Goal: Communication & Community: Answer question/provide support

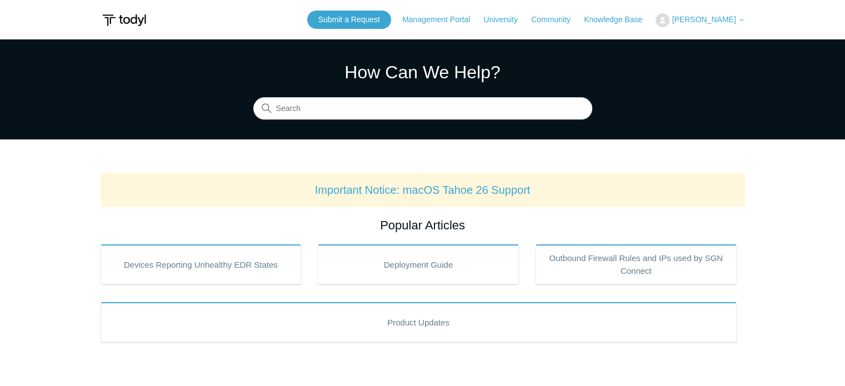
click at [734, 21] on span "[PERSON_NAME]" at bounding box center [704, 19] width 64 height 9
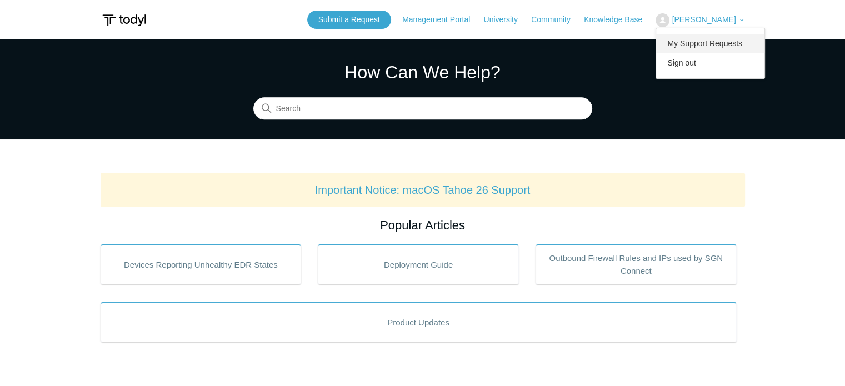
click at [719, 46] on link "My Support Requests" at bounding box center [710, 43] width 108 height 19
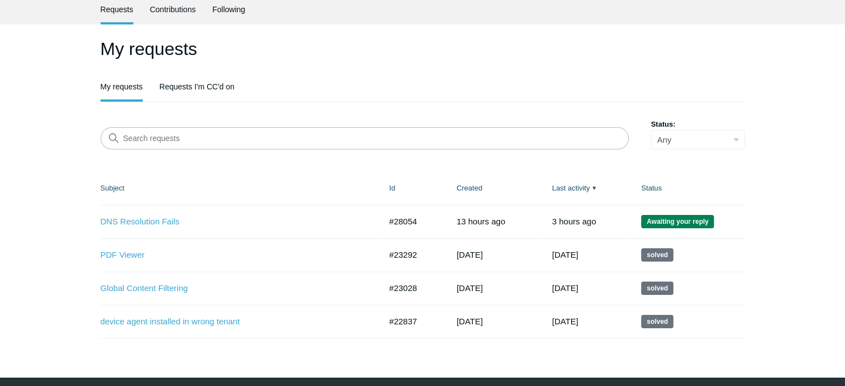
scroll to position [43, 0]
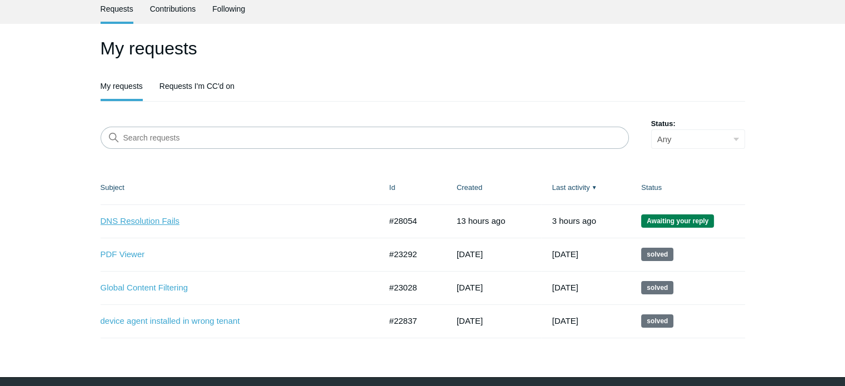
click at [127, 222] on link "DNS Resolution Fails" at bounding box center [233, 221] width 264 height 13
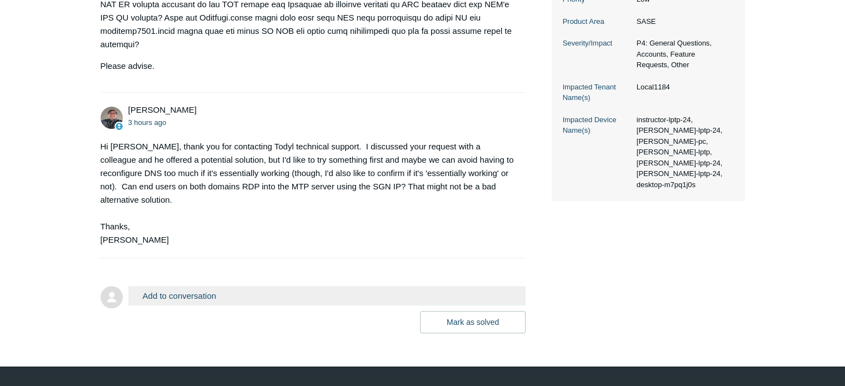
scroll to position [375, 0]
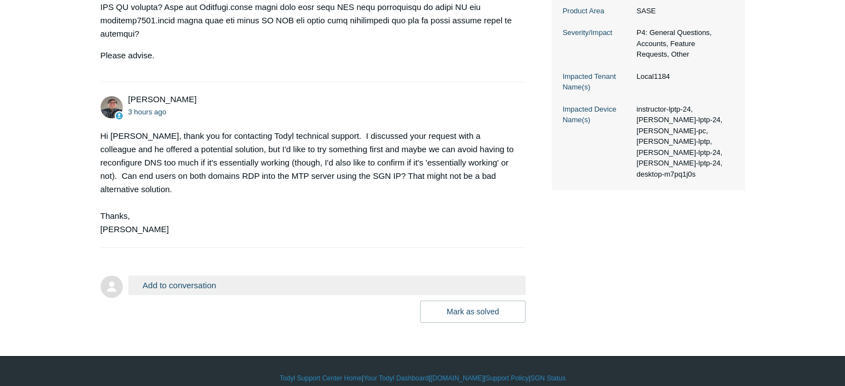
click at [221, 276] on button "Add to conversation" at bounding box center [327, 285] width 398 height 19
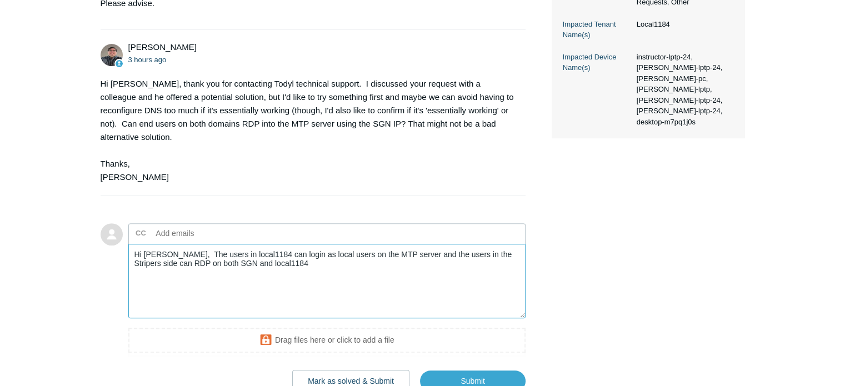
scroll to position [428, 0]
drag, startPoint x: 169, startPoint y: 251, endPoint x: 180, endPoint y: 253, distance: 11.5
click at [180, 253] on textarea "Hi Matt, The users in local1184 can login as local users on the MTP server and …" at bounding box center [327, 280] width 398 height 75
drag, startPoint x: 168, startPoint y: 250, endPoint x: 449, endPoint y: 294, distance: 284.5
click at [435, 291] on textarea "Hi Matt, The users in local1184 can login as local users on the MTP server and …" at bounding box center [327, 280] width 398 height 75
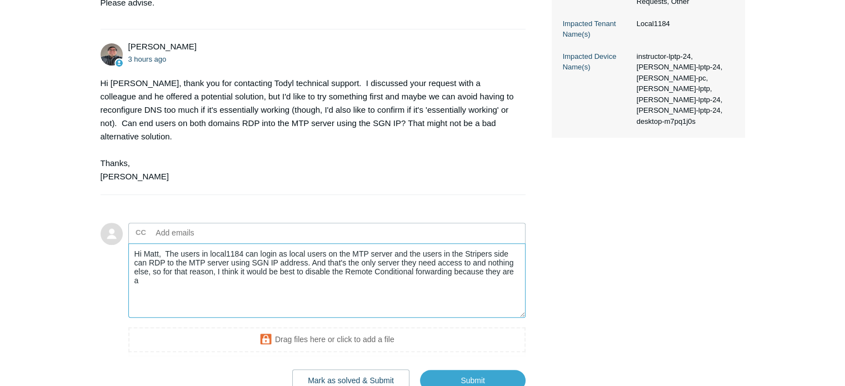
drag, startPoint x: 485, startPoint y: 256, endPoint x: 509, endPoint y: 270, distance: 27.6
click at [509, 270] on textarea "Hi Matt, The users in local1184 can login as local users on the MTP server and …" at bounding box center [327, 280] width 398 height 75
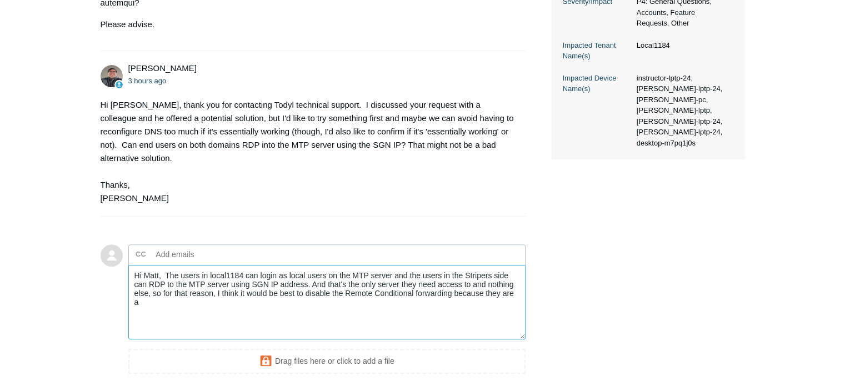
scroll to position [407, 0]
click at [231, 271] on textarea "Hi Matt, The users in local1184 can login as local users on the MTP server and …" at bounding box center [327, 302] width 398 height 75
click at [447, 271] on textarea "Hi Matt, The users in local1184 can login as local users on the MTP server and …" at bounding box center [327, 302] width 398 height 75
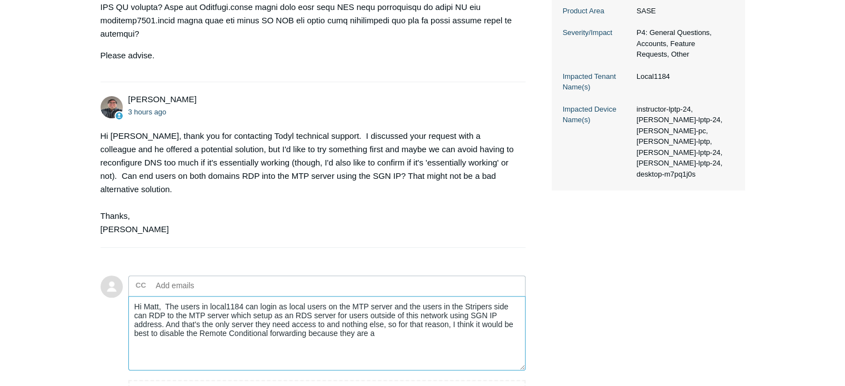
scroll to position [376, 0]
click at [230, 301] on textarea "Hi Matt, The users in local1184 can login as local users on the MTP server and …" at bounding box center [327, 333] width 398 height 75
click at [253, 299] on textarea "Hi Matt, The users in local1184 can login as local users on the MTP server and …" at bounding box center [327, 333] width 398 height 75
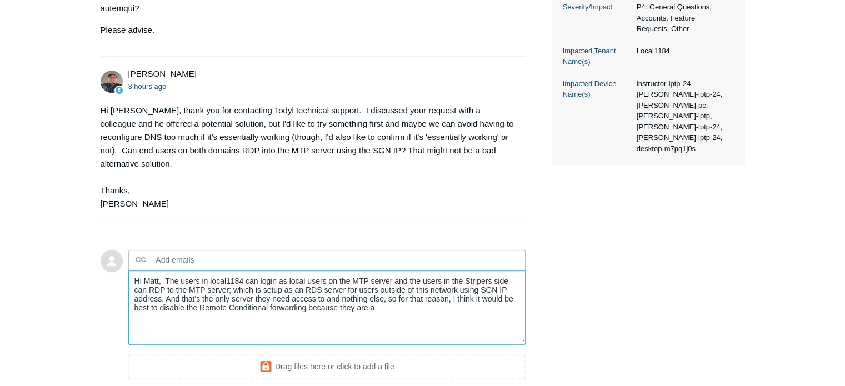
scroll to position [402, 0]
click at [232, 275] on textarea "Hi Matt, The users in local1184 can login as local users on the MTP server and …" at bounding box center [327, 307] width 398 height 75
drag, startPoint x: 407, startPoint y: 278, endPoint x: 458, endPoint y: 277, distance: 50.6
click at [458, 277] on textarea "Hi Matt, The users in local1184 can login as local users on the MTP server and …" at bounding box center [327, 307] width 398 height 75
click at [406, 275] on textarea "Hi Matt, The users in local1184 can login as local users on the MTP server and …" at bounding box center [327, 307] width 398 height 75
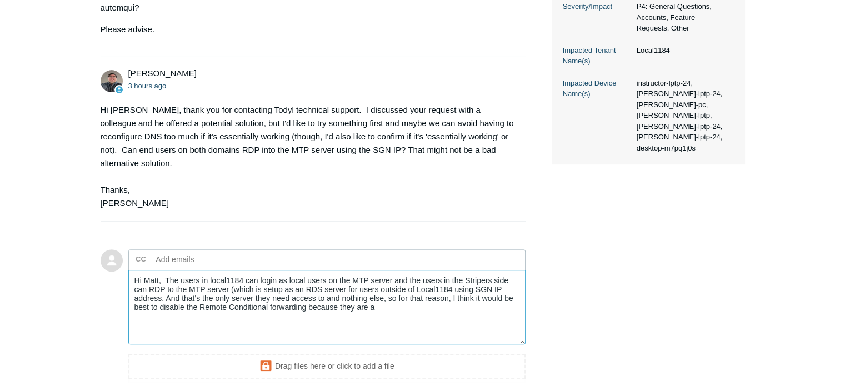
drag, startPoint x: 452, startPoint y: 277, endPoint x: 468, endPoint y: 237, distance: 42.8
click at [453, 275] on textarea "Hi Matt, The users in local1184 can login as local users on the MTP server and …" at bounding box center [327, 307] width 398 height 75
drag, startPoint x: 166, startPoint y: 267, endPoint x: 200, endPoint y: 171, distance: 101.9
click at [168, 270] on textarea "Hi Matt, The users in local1184 can login as local users on the MTP server and …" at bounding box center [327, 307] width 398 height 75
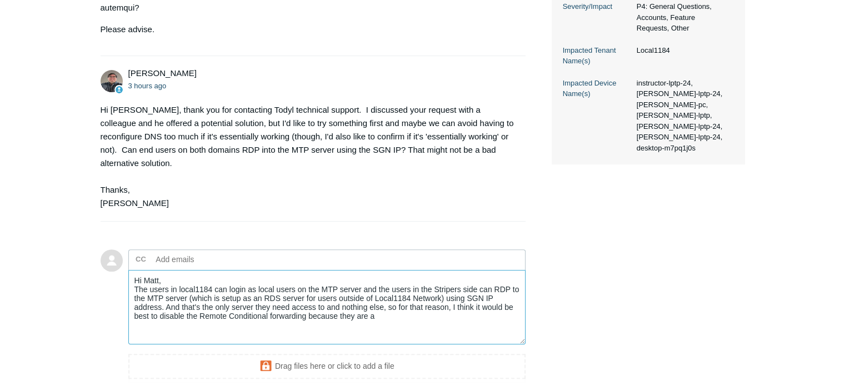
click at [189, 284] on textarea "Hi Matt, The users in local1184 can login as local users on the MTP server and …" at bounding box center [327, 307] width 398 height 75
drag, startPoint x: 445, startPoint y: 284, endPoint x: 188, endPoint y: 287, distance: 257.2
click at [188, 287] on textarea "Hi Matt, The users in local1184 can login as local users on the MTP server and …" at bounding box center [327, 307] width 398 height 75
drag, startPoint x: 333, startPoint y: 287, endPoint x: 340, endPoint y: 276, distance: 14.0
click at [335, 284] on textarea "Hi Matt, The users in local1184 can login as local users on the MTP server and …" at bounding box center [327, 307] width 398 height 75
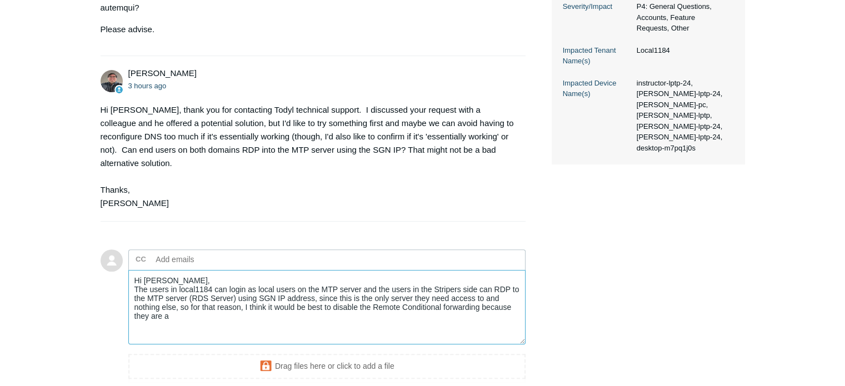
click at [178, 296] on textarea "Hi Matt, The users in local1184 can login as local users on the MTP server and …" at bounding box center [327, 307] width 398 height 75
drag, startPoint x: 471, startPoint y: 296, endPoint x: 533, endPoint y: 302, distance: 62.5
click at [533, 301] on div "Hovik Mossessi 13 hours ago Please advise. Matt Robinson 3 hours ago CC" at bounding box center [423, 88] width 644 height 659
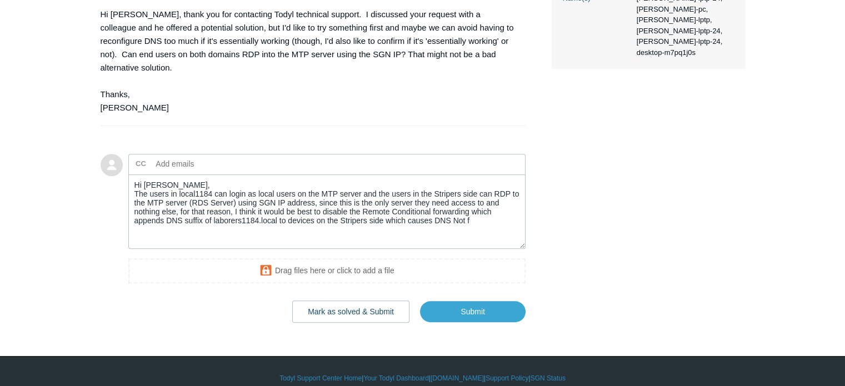
scroll to position [478, 0]
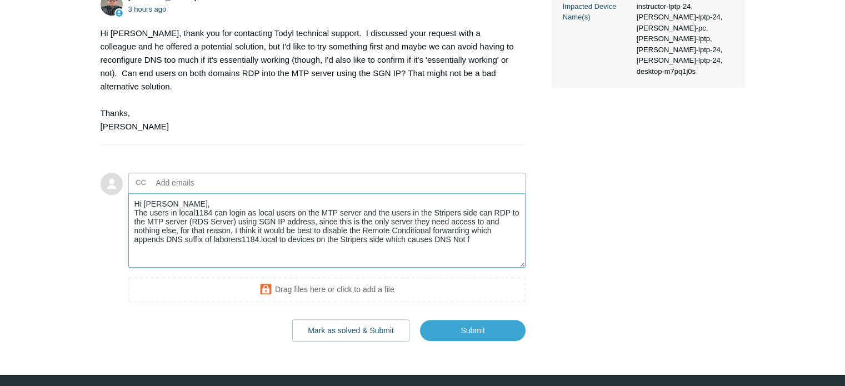
click at [485, 223] on textarea "Hi Matt, The users in local1184 can login as local users on the MTP server and …" at bounding box center [327, 230] width 398 height 75
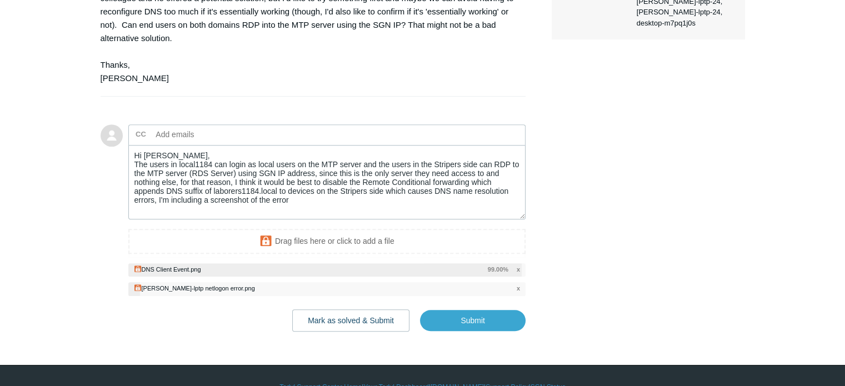
scroll to position [536, 0]
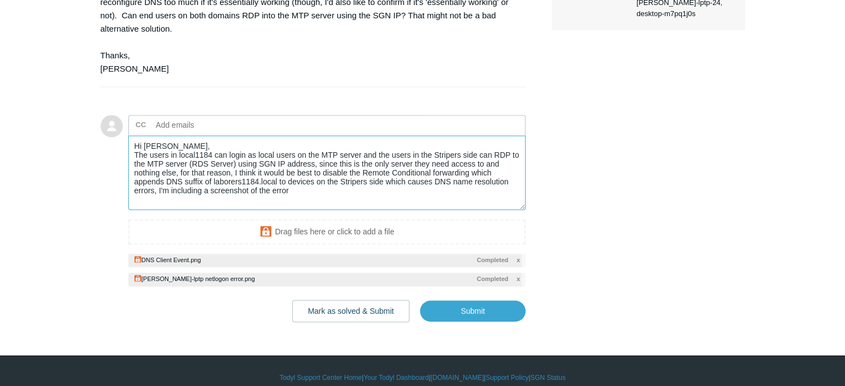
click at [202, 178] on textarea "Hi Matt, The users in local1184 can login as local users on the MTP server and …" at bounding box center [327, 173] width 398 height 75
click at [211, 176] on textarea "Hi Matt, The users in local1184 can login as local users on the MTP server and …" at bounding box center [327, 173] width 398 height 75
click at [378, 182] on textarea "Hi Matt, The users in local1184 can login as local users on the MTP server and …" at bounding box center [327, 173] width 398 height 75
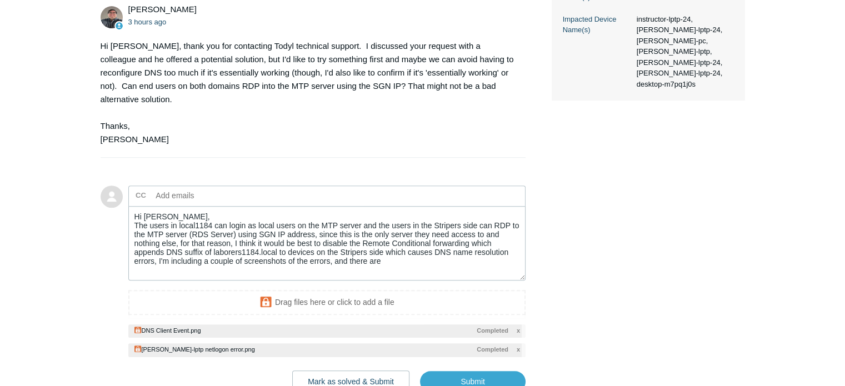
scroll to position [464, 0]
click at [410, 252] on textarea "Hi Matt, The users in local1184 can login as local users on the MTP server and …" at bounding box center [327, 244] width 398 height 75
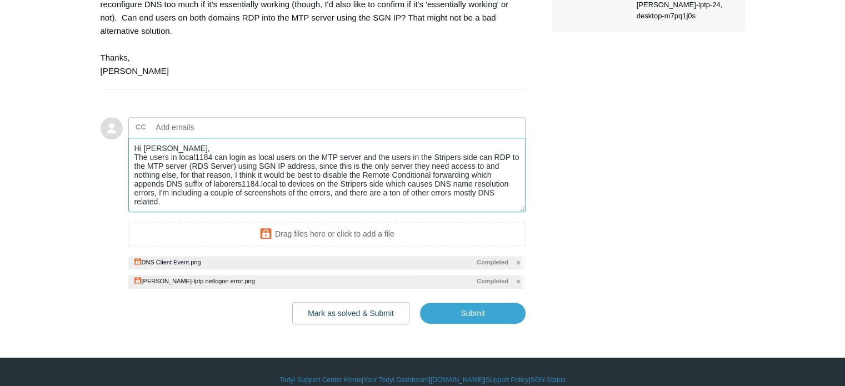
scroll to position [536, 0]
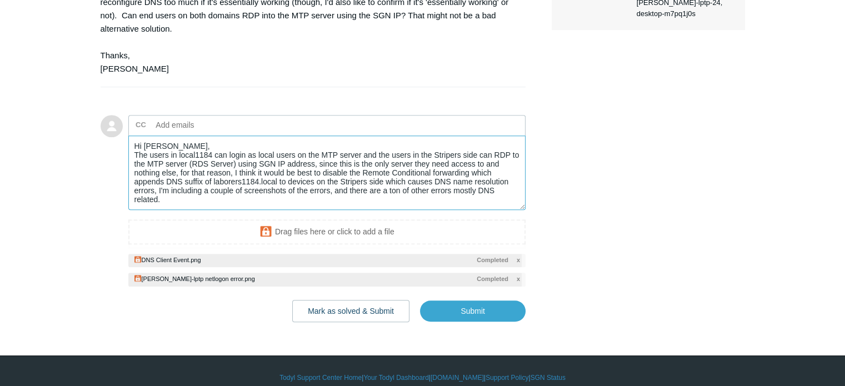
click at [251, 189] on textarea "Hi Matt, The users in local1184 can login as local users on the MTP server and …" at bounding box center [327, 173] width 398 height 75
drag, startPoint x: 239, startPoint y: 188, endPoint x: 164, endPoint y: 196, distance: 75.3
click at [164, 196] on textarea "Hi Matt, The users in local1184 can login as local users on the MTP server and …" at bounding box center [327, 173] width 398 height 75
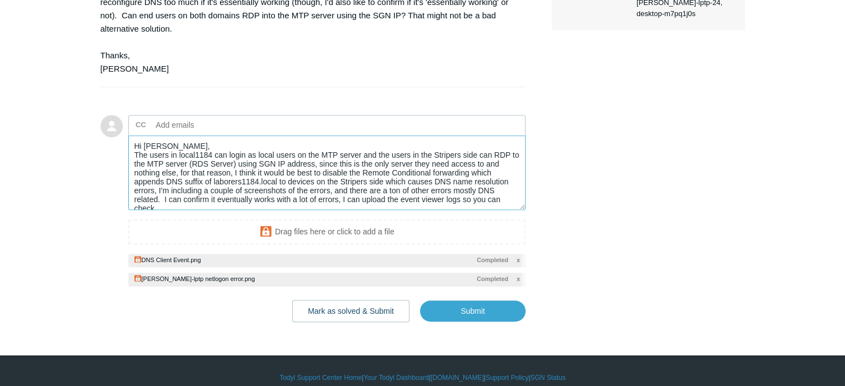
scroll to position [3, 0]
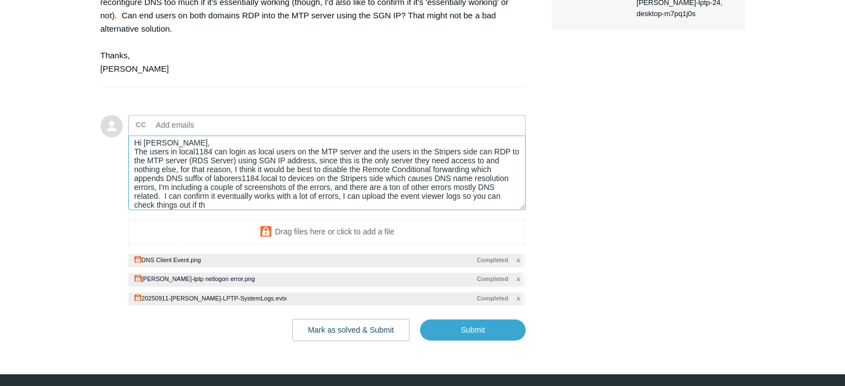
click at [345, 182] on textarea "Hi Matt, The users in local1184 can login as local users on the MTP server and …" at bounding box center [327, 173] width 398 height 75
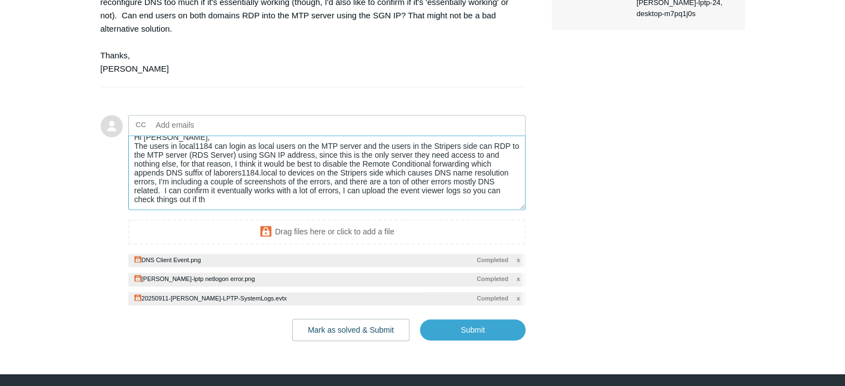
drag, startPoint x: 347, startPoint y: 182, endPoint x: 363, endPoint y: 199, distance: 23.2
click at [363, 199] on div "CC Add emails Hi Matt, The users in local1184 can login as local users on the M…" at bounding box center [327, 210] width 398 height 191
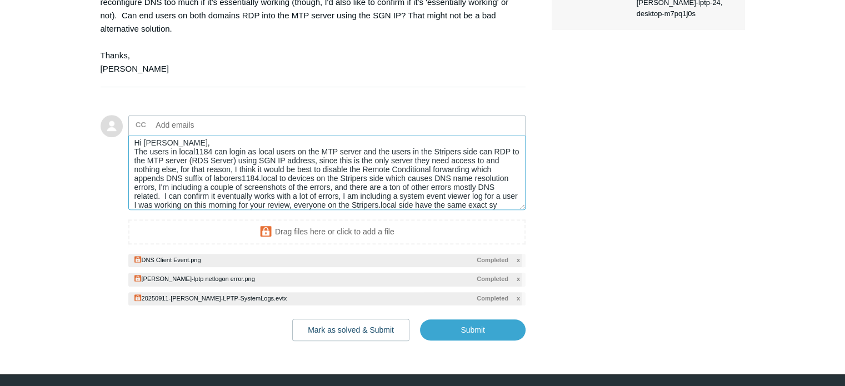
scroll to position [12, 0]
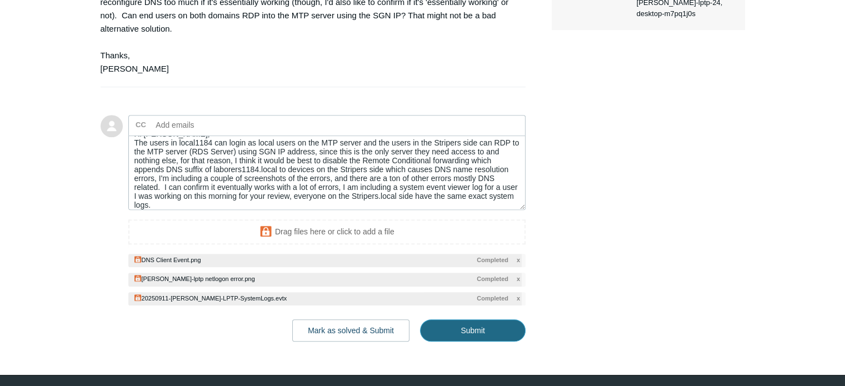
click at [462, 321] on input "Submit" at bounding box center [473, 330] width 106 height 22
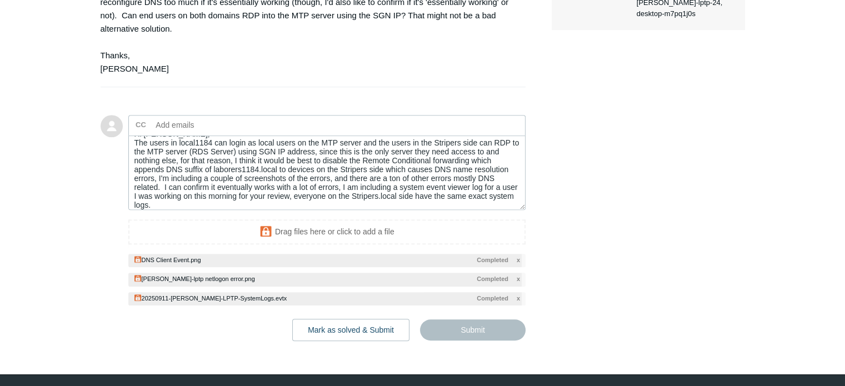
type textarea "Hi Matt, The users in local1184 can login as local users on the MTP server and …"
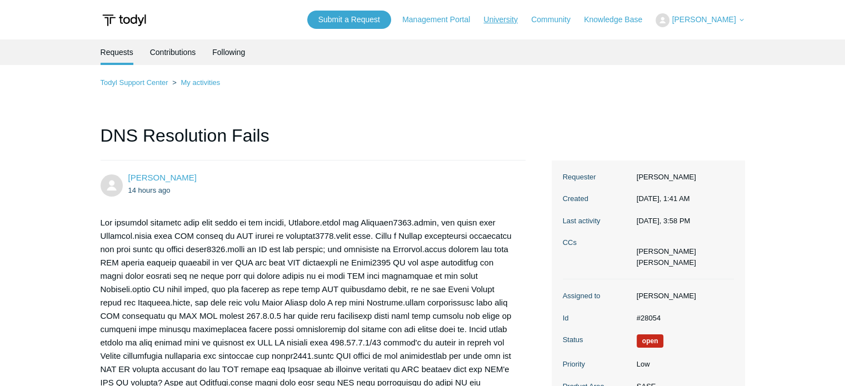
click at [516, 18] on link "University" at bounding box center [505, 20] width 45 height 12
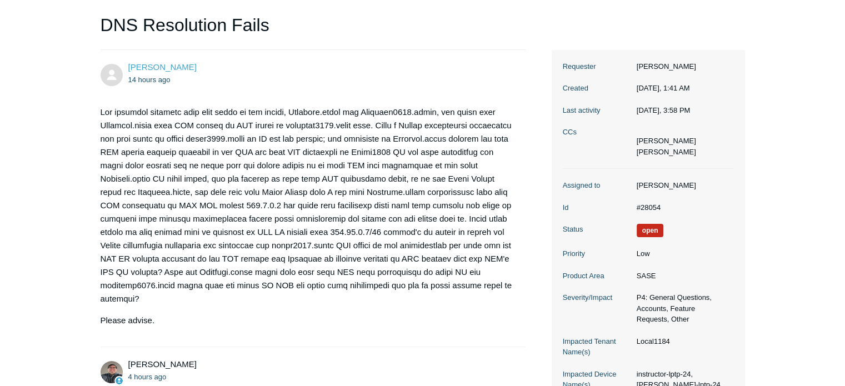
scroll to position [103, 0]
